Goal: Task Accomplishment & Management: Complete application form

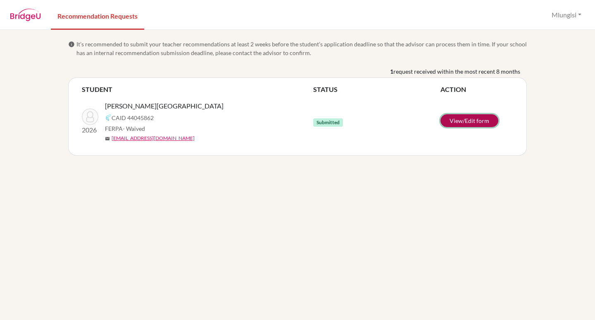
click at [467, 124] on link "View/Edit form" at bounding box center [470, 120] width 58 height 13
click at [564, 17] on button "Mlungisi" at bounding box center [566, 15] width 37 height 16
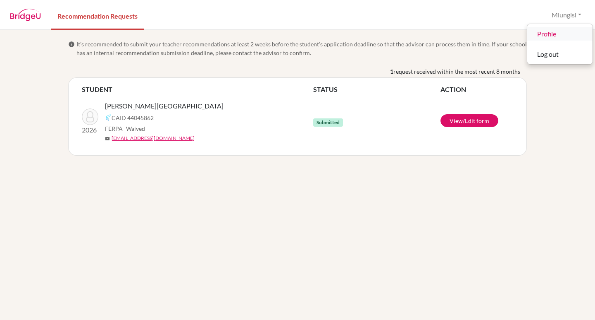
click at [550, 33] on link "Profile" at bounding box center [559, 33] width 65 height 13
click at [138, 106] on span "Malave, Santiago" at bounding box center [164, 106] width 119 height 10
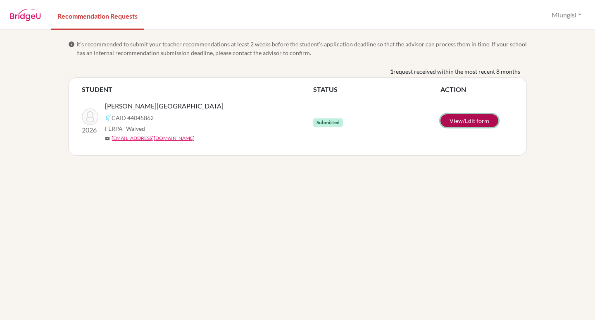
click at [476, 117] on link "View/Edit form" at bounding box center [470, 120] width 58 height 13
